Goal: Information Seeking & Learning: Learn about a topic

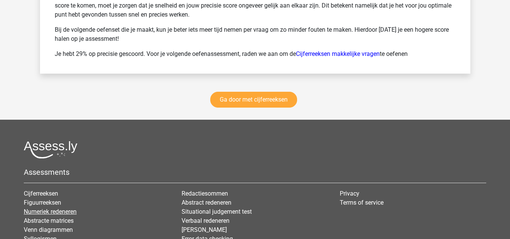
scroll to position [1164, 0]
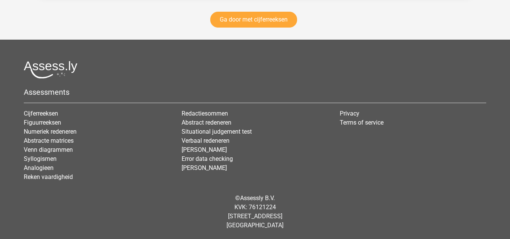
click at [54, 71] on img at bounding box center [51, 70] width 54 height 18
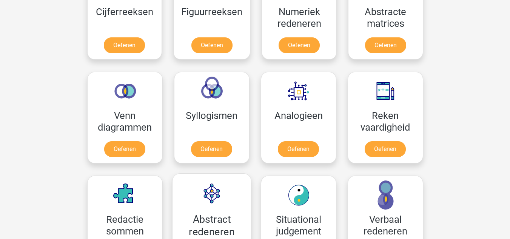
scroll to position [415, 0]
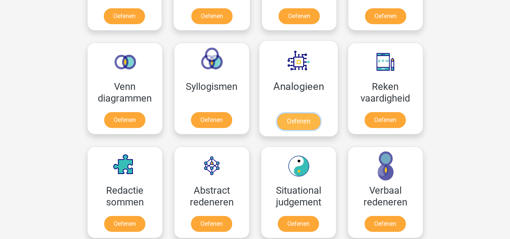
click at [302, 122] on link "Oefenen" at bounding box center [298, 121] width 43 height 17
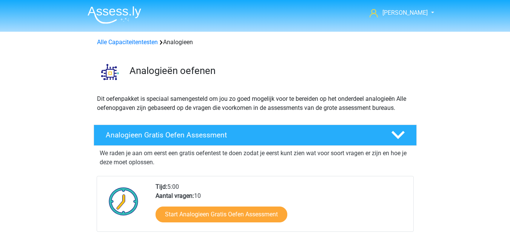
scroll to position [38, 0]
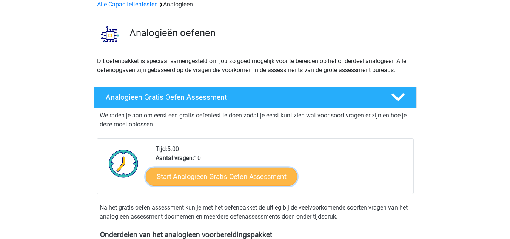
click at [256, 182] on link "Start Analogieen Gratis Oefen Assessment" at bounding box center [221, 176] width 151 height 18
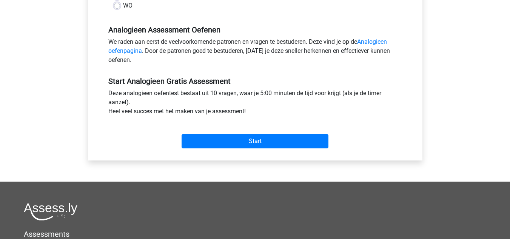
scroll to position [227, 0]
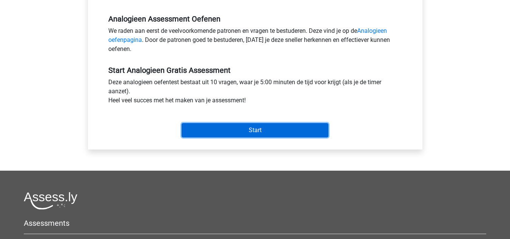
click at [250, 131] on input "Start" at bounding box center [255, 130] width 147 height 14
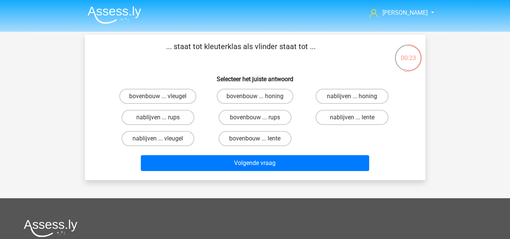
click at [258, 117] on input "bovenbouw ... rups" at bounding box center [257, 119] width 5 height 5
radio input "true"
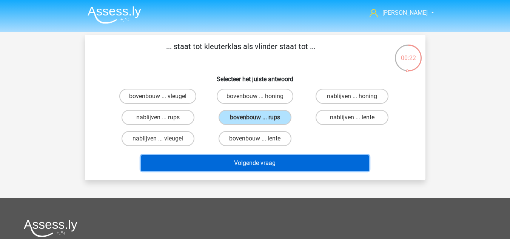
click at [246, 164] on button "Volgende vraag" at bounding box center [255, 163] width 228 height 16
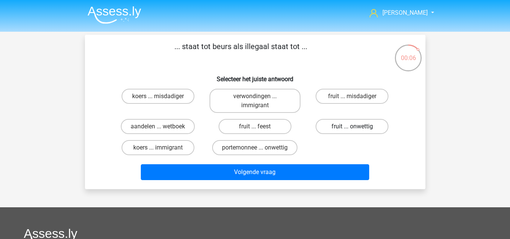
click at [356, 123] on label "fruit ... onwettig" at bounding box center [352, 126] width 73 height 15
click at [356, 126] on input "fruit ... onwettig" at bounding box center [354, 128] width 5 height 5
radio input "true"
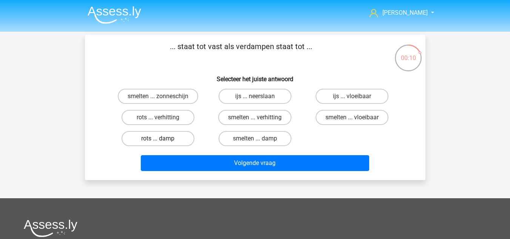
click at [173, 136] on label "rots ... damp" at bounding box center [158, 138] width 73 height 15
click at [163, 139] on input "rots ... damp" at bounding box center [160, 141] width 5 height 5
radio input "true"
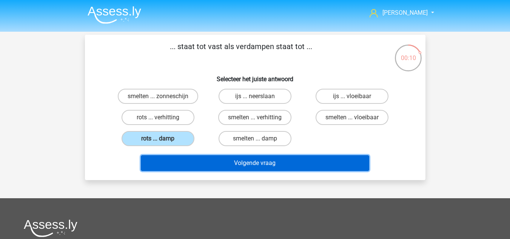
click at [197, 163] on button "Volgende vraag" at bounding box center [255, 163] width 228 height 16
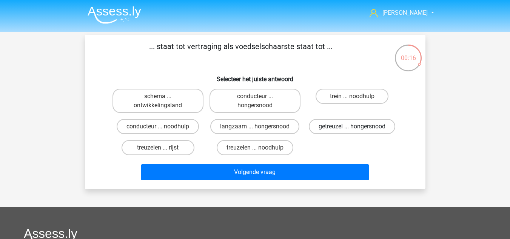
click at [336, 129] on label "getreuzel ... hongersnood" at bounding box center [352, 126] width 86 height 15
click at [352, 129] on input "getreuzel ... hongersnood" at bounding box center [354, 128] width 5 height 5
radio input "true"
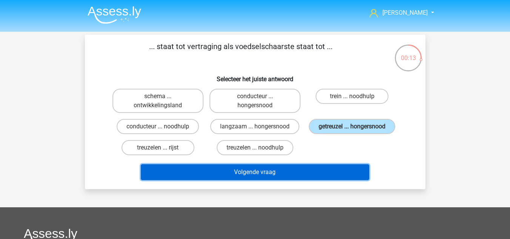
click at [327, 174] on button "Volgende vraag" at bounding box center [255, 172] width 228 height 16
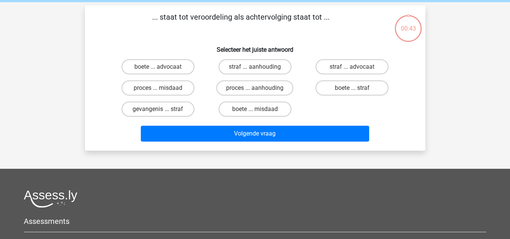
scroll to position [35, 0]
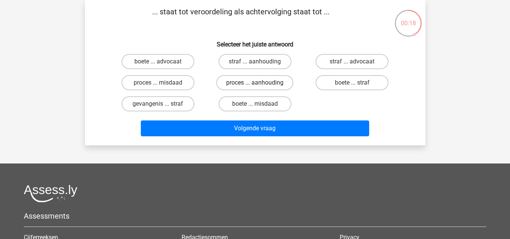
click at [252, 84] on label "proces ... aanhouding" at bounding box center [254, 82] width 77 height 15
click at [255, 84] on input "proces ... aanhouding" at bounding box center [257, 85] width 5 height 5
radio input "true"
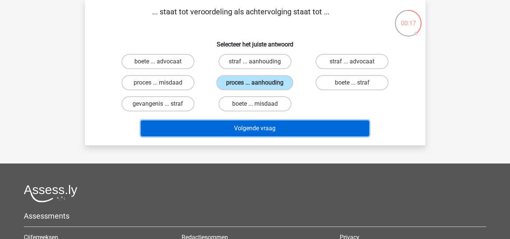
click at [267, 131] on button "Volgende vraag" at bounding box center [255, 128] width 228 height 16
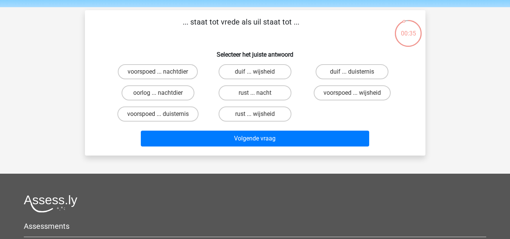
scroll to position [38, 0]
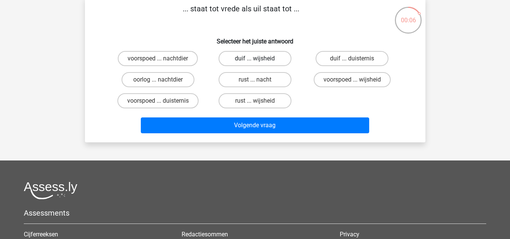
click at [270, 61] on label "duif ... wijsheid" at bounding box center [255, 58] width 73 height 15
click at [260, 61] on input "duif ... wijsheid" at bounding box center [257, 61] width 5 height 5
radio input "true"
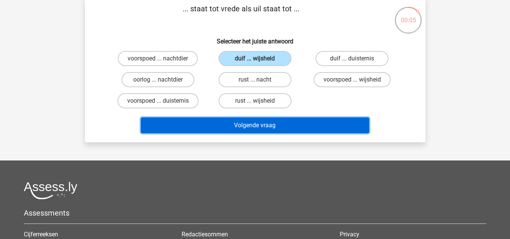
click at [265, 123] on button "Volgende vraag" at bounding box center [255, 125] width 228 height 16
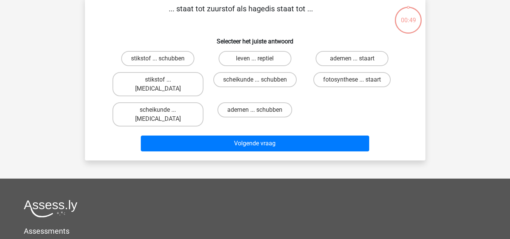
scroll to position [35, 0]
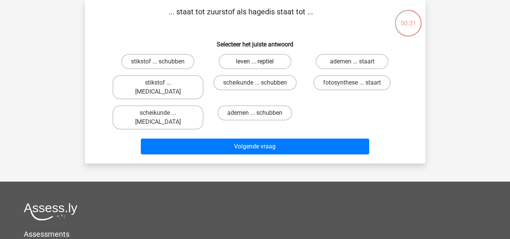
click at [273, 64] on label "leven ... reptiel" at bounding box center [255, 61] width 73 height 15
click at [260, 64] on input "leven ... reptiel" at bounding box center [257, 64] width 5 height 5
radio input "true"
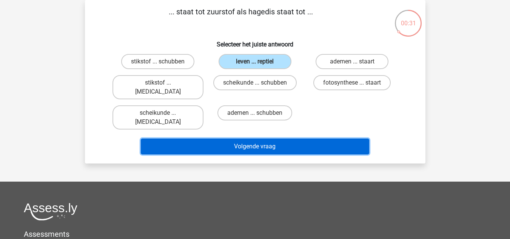
click at [291, 139] on button "Volgende vraag" at bounding box center [255, 147] width 228 height 16
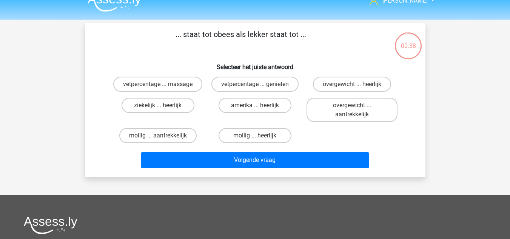
scroll to position [0, 0]
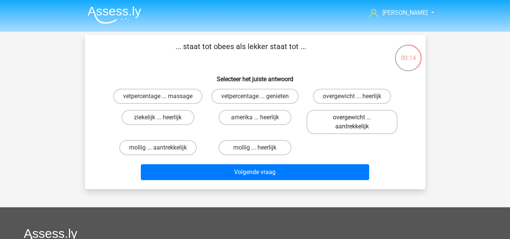
click at [328, 126] on label "overgewicht ... aantrekkelijk" at bounding box center [352, 122] width 91 height 24
click at [352, 122] on input "overgewicht ... aantrekkelijk" at bounding box center [354, 119] width 5 height 5
radio input "true"
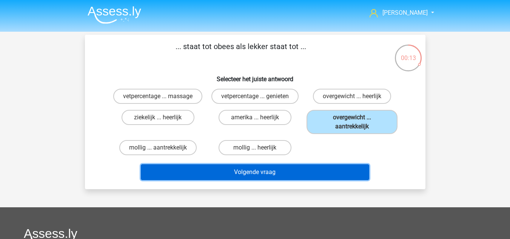
click at [302, 176] on button "Volgende vraag" at bounding box center [255, 172] width 228 height 16
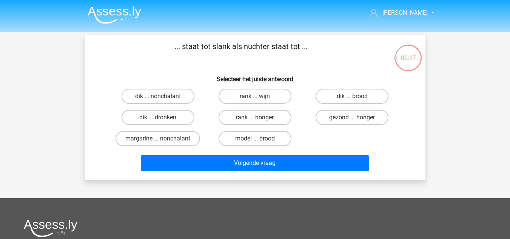
click at [160, 121] on input "dik ... dronken" at bounding box center [160, 119] width 5 height 5
radio input "true"
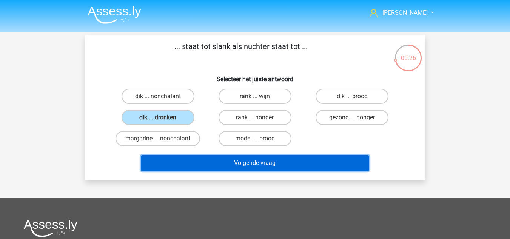
click at [197, 162] on button "Volgende vraag" at bounding box center [255, 163] width 228 height 16
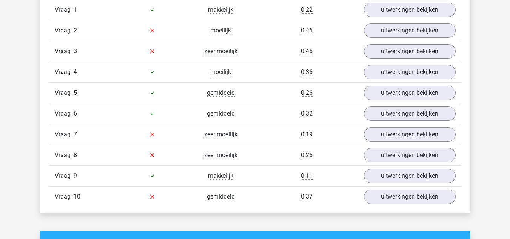
scroll to position [529, 0]
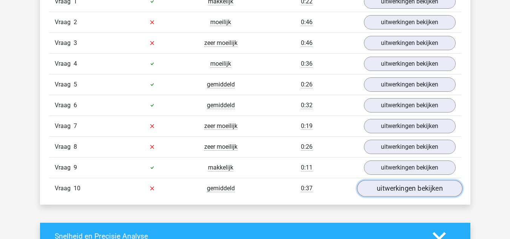
click at [399, 190] on link "uitwerkingen bekijken" at bounding box center [409, 188] width 105 height 17
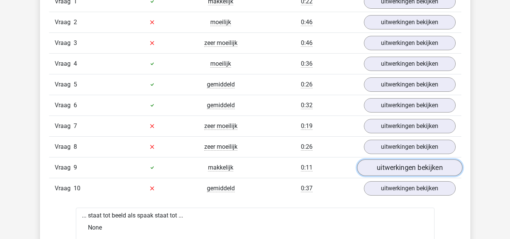
click at [414, 167] on link "uitwerkingen bekijken" at bounding box center [409, 167] width 105 height 17
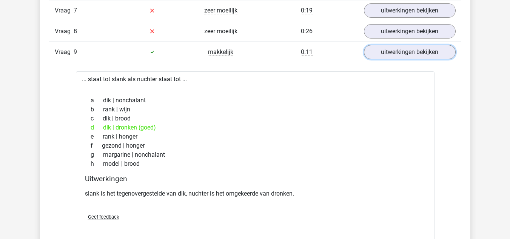
scroll to position [566, 0]
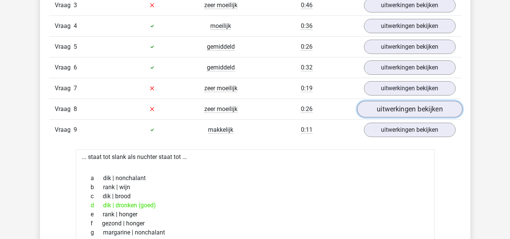
click at [390, 111] on link "uitwerkingen bekijken" at bounding box center [409, 109] width 105 height 17
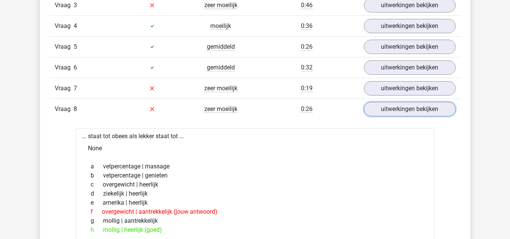
scroll to position [529, 0]
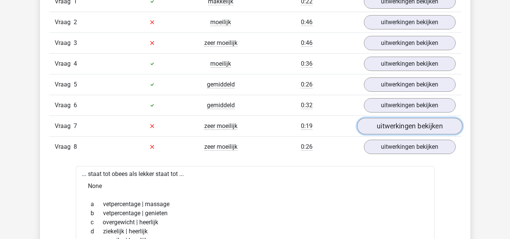
click at [378, 124] on link "uitwerkingen bekijken" at bounding box center [409, 126] width 105 height 17
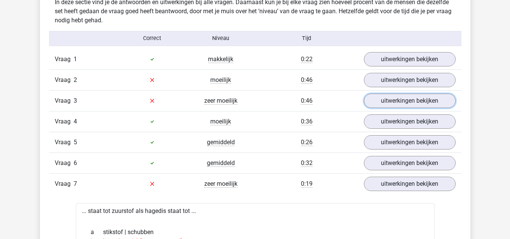
scroll to position [453, 0]
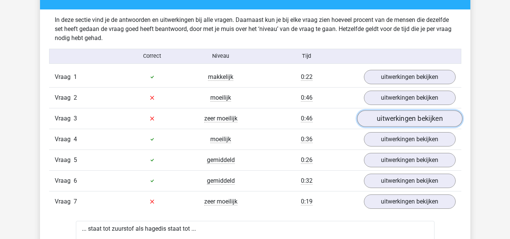
click at [382, 117] on link "uitwerkingen bekijken" at bounding box center [409, 118] width 105 height 17
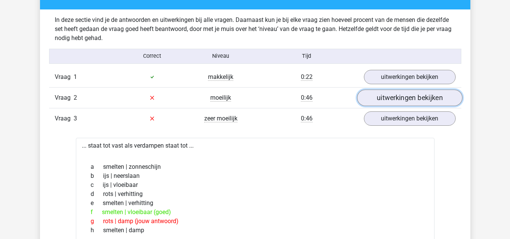
click at [386, 100] on link "uitwerkingen bekijken" at bounding box center [409, 97] width 105 height 17
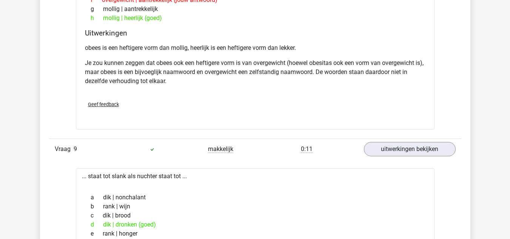
scroll to position [1435, 0]
